Goal: Task Accomplishment & Management: Use online tool/utility

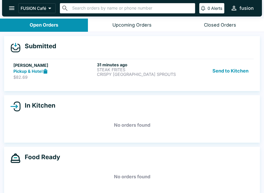
click at [110, 69] on p "STEAK FRITES" at bounding box center [137, 69] width 81 height 5
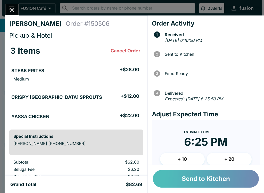
click at [194, 170] on button "Send to Kitchen" at bounding box center [206, 179] width 106 height 18
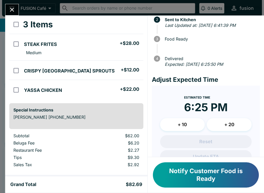
scroll to position [38, 0]
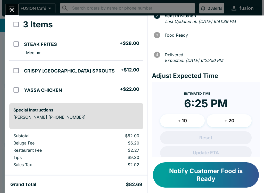
click at [229, 118] on button "+ 20" at bounding box center [229, 120] width 45 height 13
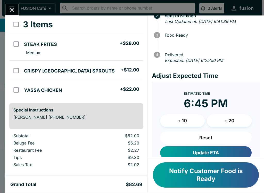
click at [188, 117] on button "+ 10" at bounding box center [182, 120] width 45 height 13
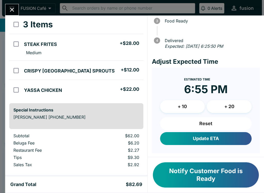
click at [213, 138] on button "Update ETA" at bounding box center [206, 138] width 92 height 13
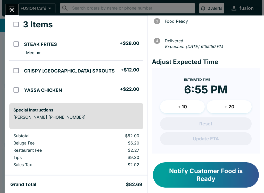
click at [209, 170] on button "Notify Customer Food is Ready" at bounding box center [206, 174] width 106 height 25
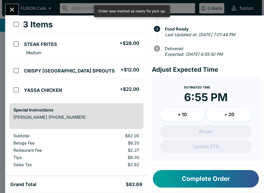
click at [208, 171] on button "Complete Order" at bounding box center [206, 179] width 106 height 18
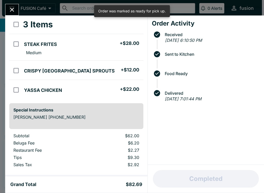
scroll to position [0, 0]
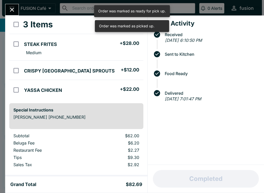
click at [10, 11] on icon "Close" at bounding box center [12, 9] width 7 height 7
